Goal: Check status: Check status

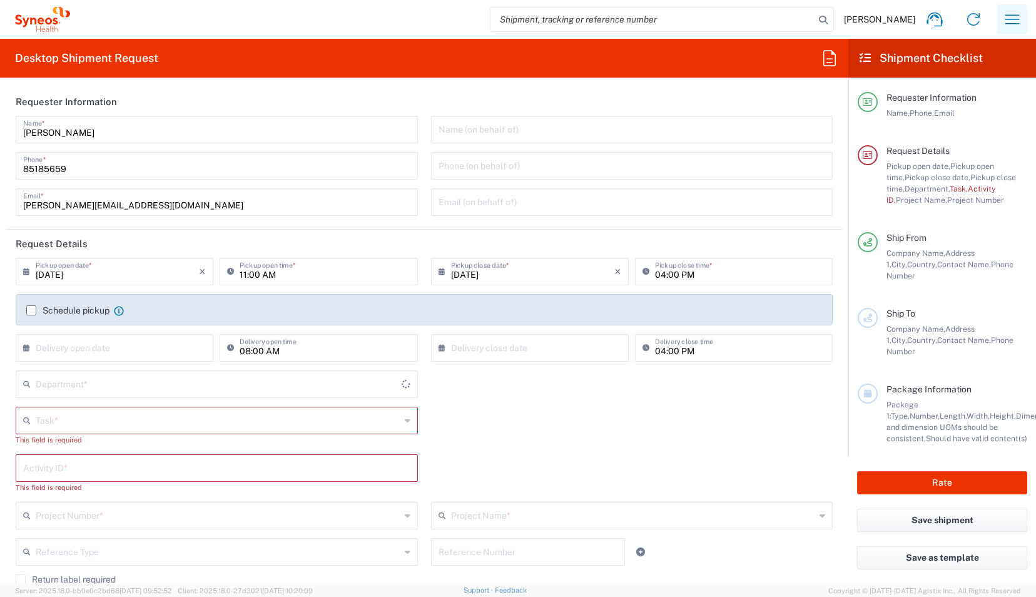
type input "[GEOGRAPHIC_DATA]"
click at [1017, 16] on icon "button" at bounding box center [1012, 19] width 20 height 20
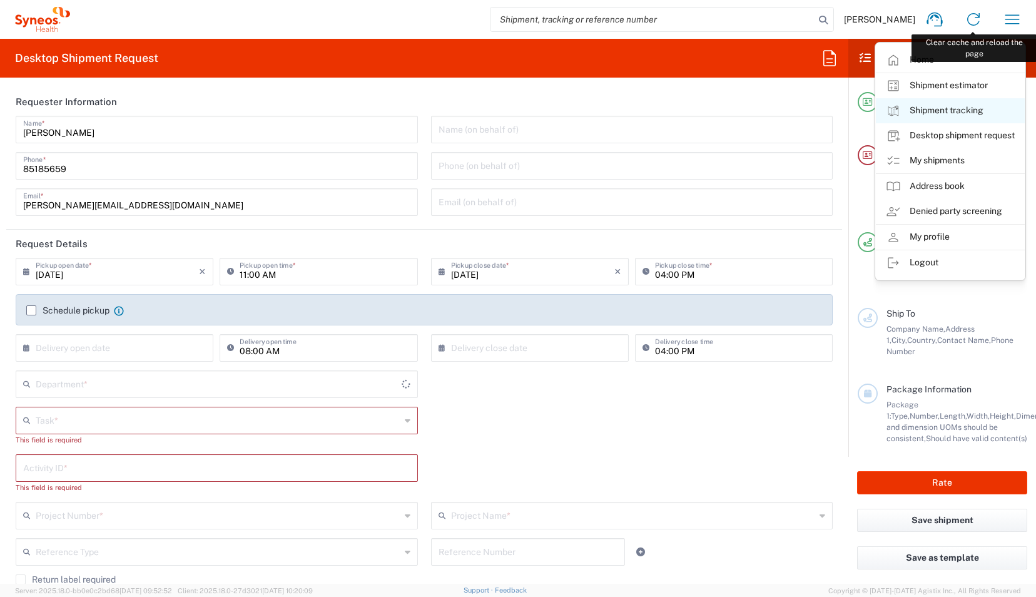
type input "Syneos Health Singapore PteLtd"
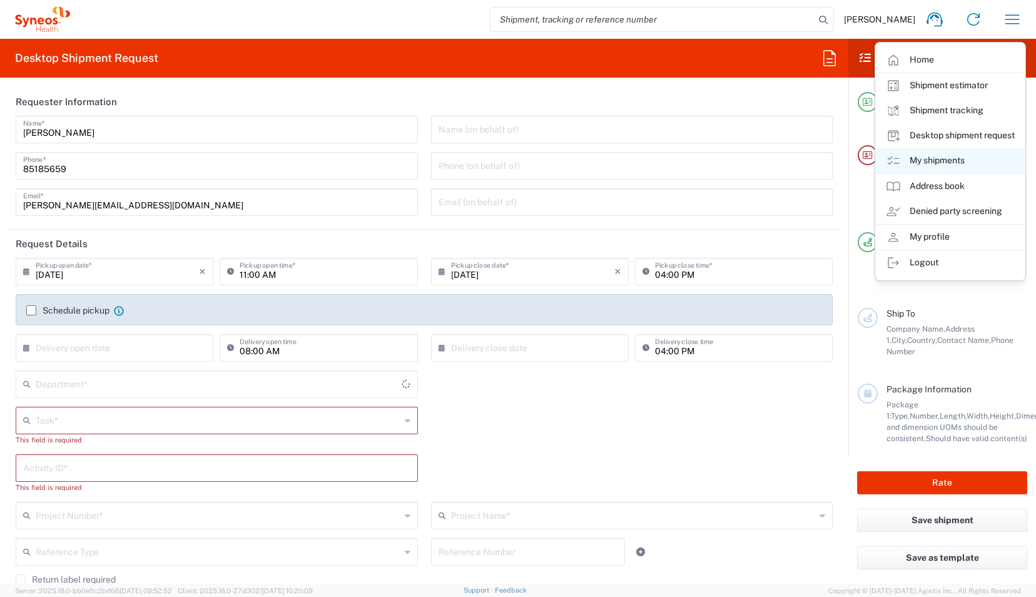
type input "4510"
click at [955, 164] on link "My shipments" at bounding box center [950, 160] width 149 height 25
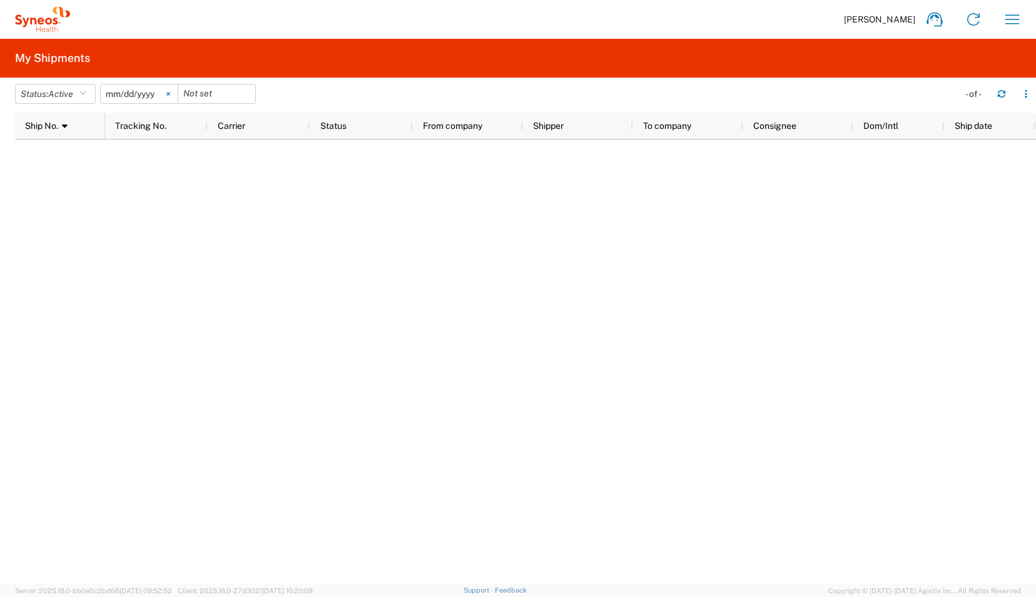
click at [170, 94] on icon at bounding box center [167, 94] width 3 height 3
click at [86, 97] on icon "button" at bounding box center [82, 93] width 7 height 9
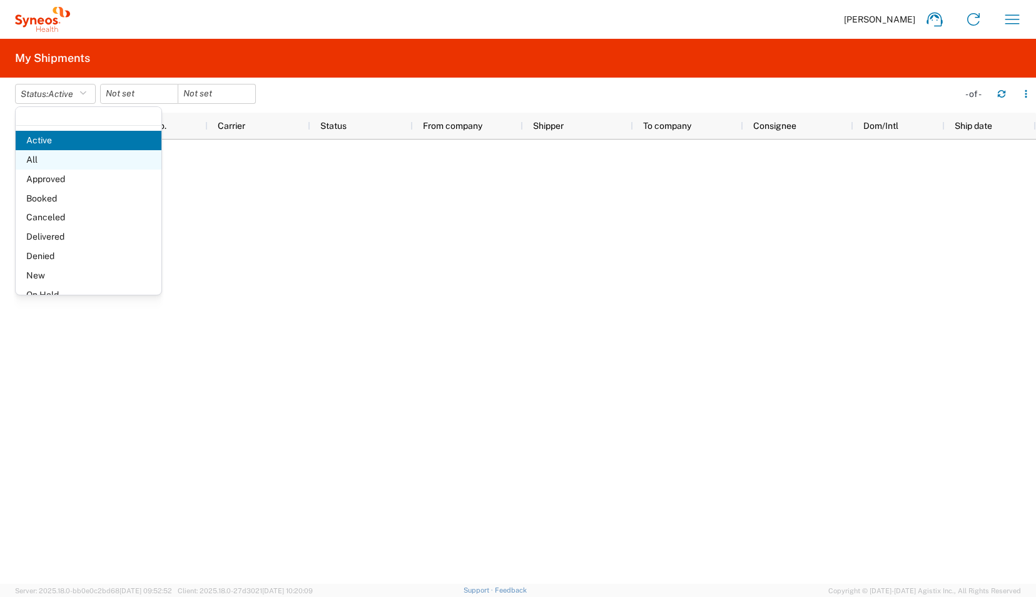
click at [53, 166] on span "All" at bounding box center [89, 159] width 146 height 19
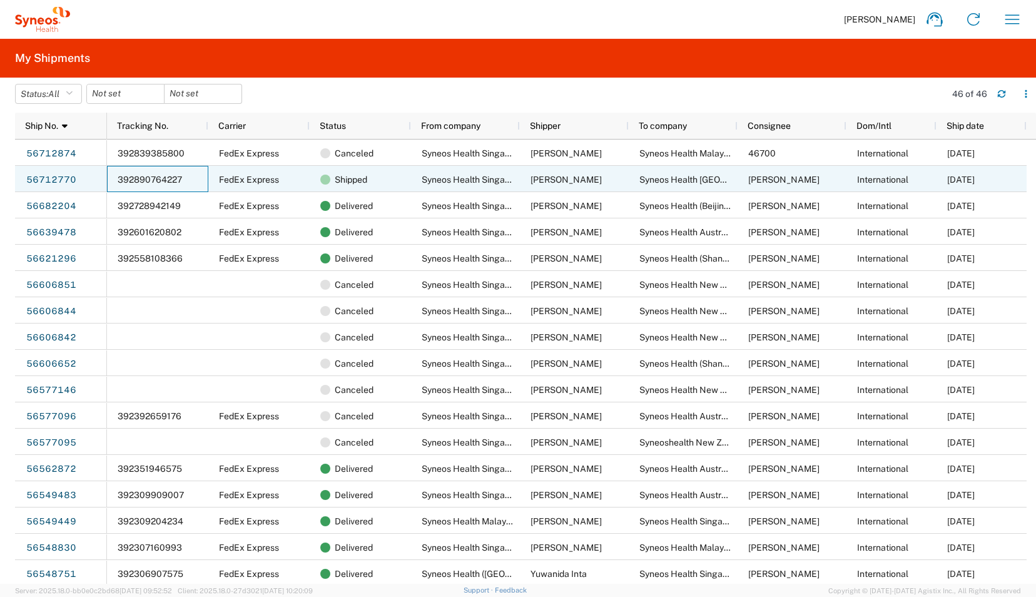
click at [192, 179] on div "392890764227" at bounding box center [157, 179] width 101 height 26
